Goal: Task Accomplishment & Management: Use online tool/utility

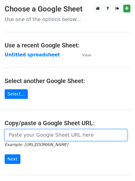
click at [35, 135] on input "url" at bounding box center [66, 135] width 123 height 12
type input "https://docs.google.com/spreadsheets/d/1elQR0AQrUJWC-hri_64NDddoNQ0vAIu9kN5WAxp…"
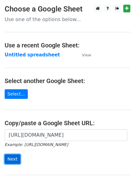
click at [11, 158] on input "Next" at bounding box center [13, 159] width 16 height 10
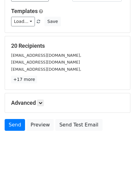
scroll to position [60, 0]
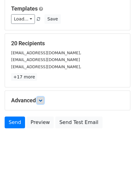
click at [39, 101] on link at bounding box center [40, 100] width 7 height 7
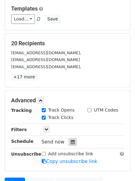
click at [69, 141] on div at bounding box center [73, 142] width 8 height 8
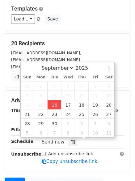
type input "2025-09-16 12:00"
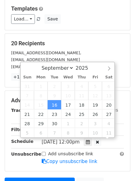
scroll to position [0, 0]
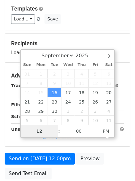
type input "4"
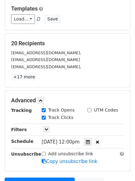
type input "2025-09-16 16:00"
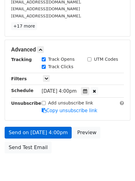
scroll to position [133, 0]
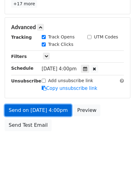
click at [31, 107] on link "Send on Sep 16 at 4:00pm" at bounding box center [38, 110] width 67 height 12
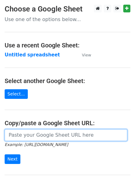
click at [38, 137] on input "url" at bounding box center [66, 135] width 123 height 12
click at [47, 136] on input "url" at bounding box center [66, 135] width 123 height 12
type input "[URL][DOMAIN_NAME]"
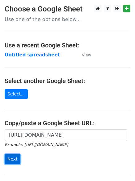
click at [8, 159] on input "Next" at bounding box center [13, 159] width 16 height 10
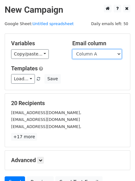
click at [120, 54] on select "Column A Column B Column C Column D" at bounding box center [97, 54] width 50 height 10
select select "Column B"
click at [72, 49] on select "Column A Column B Column C Column D" at bounding box center [97, 54] width 50 height 10
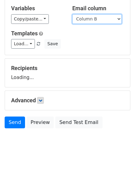
scroll to position [60, 0]
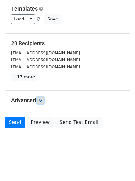
click at [42, 102] on icon at bounding box center [41, 101] width 4 height 4
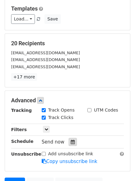
click at [71, 141] on icon at bounding box center [73, 142] width 4 height 4
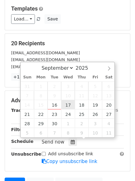
type input "2025-09-17 12:00"
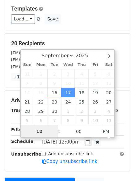
scroll to position [0, 0]
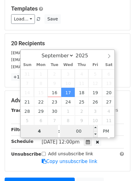
type input "4"
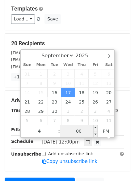
type input "2025-09-17 16:00"
type input "04"
click at [78, 133] on input "00" at bounding box center [79, 131] width 38 height 12
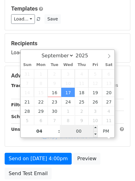
type input "5"
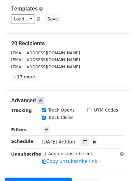
type input "2025-09-17 16:05"
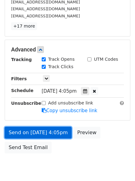
scroll to position [135, 0]
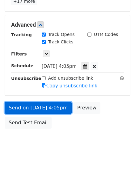
click at [36, 107] on link "Send on Sep 17 at 4:05pm" at bounding box center [38, 108] width 67 height 12
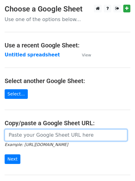
click at [53, 137] on input "url" at bounding box center [66, 135] width 123 height 12
click at [52, 136] on input "url" at bounding box center [66, 135] width 123 height 12
type input "[URL][DOMAIN_NAME]"
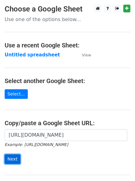
click at [9, 158] on input "Next" at bounding box center [13, 159] width 16 height 10
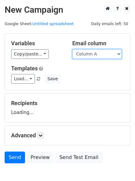
click at [119, 55] on select "Column A Column B Column C Column D" at bounding box center [97, 54] width 50 height 10
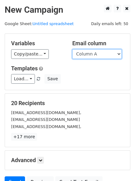
select select "Column C"
click at [72, 49] on select "Column A Column B Column C Column D" at bounding box center [97, 54] width 50 height 10
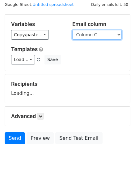
scroll to position [35, 0]
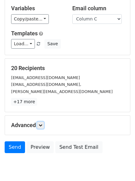
drag, startPoint x: 42, startPoint y: 124, endPoint x: 64, endPoint y: 148, distance: 32.0
click at [42, 125] on icon at bounding box center [41, 125] width 4 height 4
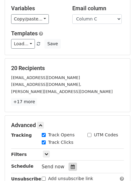
click at [71, 165] on icon at bounding box center [73, 167] width 4 height 4
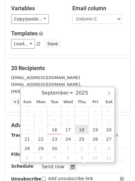
type input "2025-09-18 12:00"
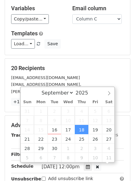
scroll to position [0, 0]
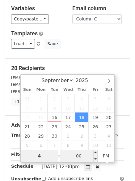
type input "4"
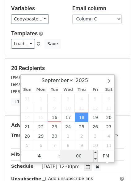
type input "2025-09-18 16:00"
type input "04"
click at [80, 154] on input "00" at bounding box center [79, 156] width 38 height 12
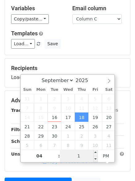
type input "10"
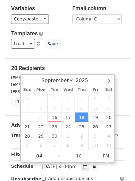
type input "2025-09-18 16:10"
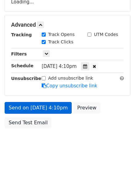
scroll to position [120, 0]
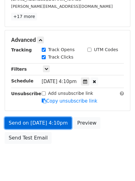
click at [36, 122] on link "Send on Sep 18 at 4:10pm" at bounding box center [38, 123] width 67 height 12
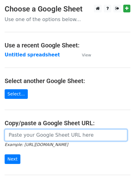
click at [39, 134] on input "url" at bounding box center [66, 135] width 123 height 12
type input "[URL][DOMAIN_NAME]"
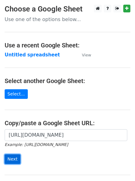
click at [11, 159] on input "Next" at bounding box center [13, 159] width 16 height 10
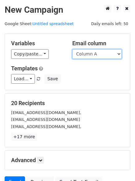
click at [120, 53] on select "Column A Column B Column C Column D" at bounding box center [97, 54] width 50 height 10
click at [119, 53] on select "Column A Column B Column C Column D" at bounding box center [97, 54] width 50 height 10
select select "Column D"
click at [72, 49] on select "Column A Column B Column C Column D" at bounding box center [97, 54] width 50 height 10
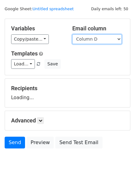
scroll to position [35, 0]
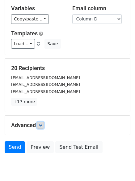
click at [42, 125] on icon at bounding box center [41, 125] width 4 height 4
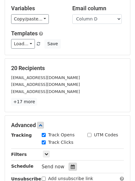
click at [71, 165] on icon at bounding box center [73, 167] width 4 height 4
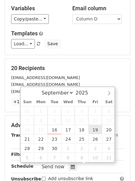
type input "[DATE] 12:00"
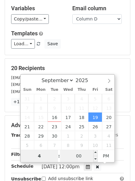
type input "4"
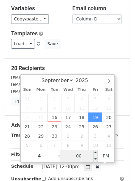
type input "[DATE] 16:00"
type input "04"
click at [78, 157] on input "00" at bounding box center [79, 156] width 38 height 12
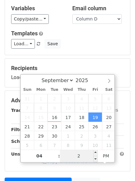
type input "20"
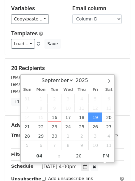
type input "[DATE] 16:20"
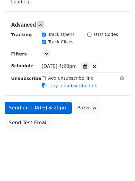
scroll to position [135, 0]
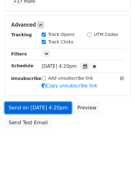
click at [41, 105] on link "Send on [DATE] 4:20pm" at bounding box center [38, 108] width 67 height 12
